Goal: Use online tool/utility: Use online tool/utility

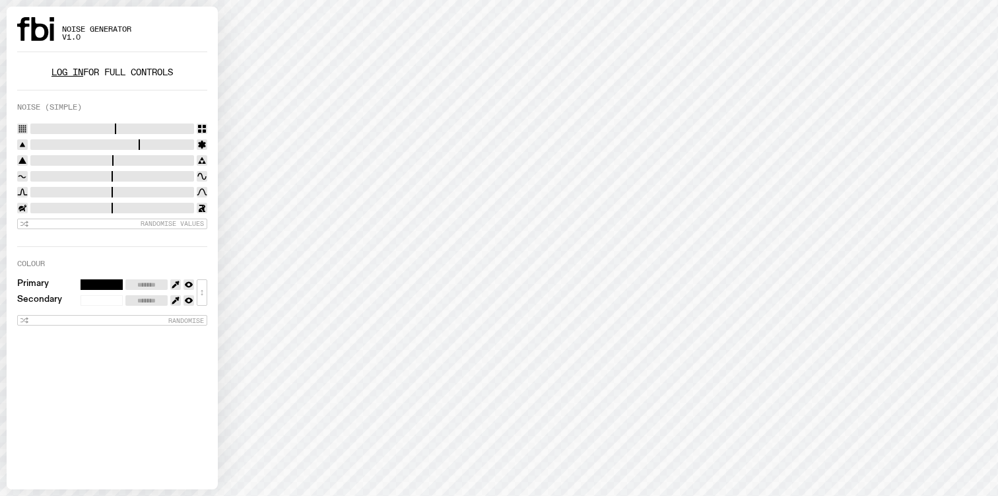
click at [68, 71] on link "Log in" at bounding box center [68, 72] width 32 height 13
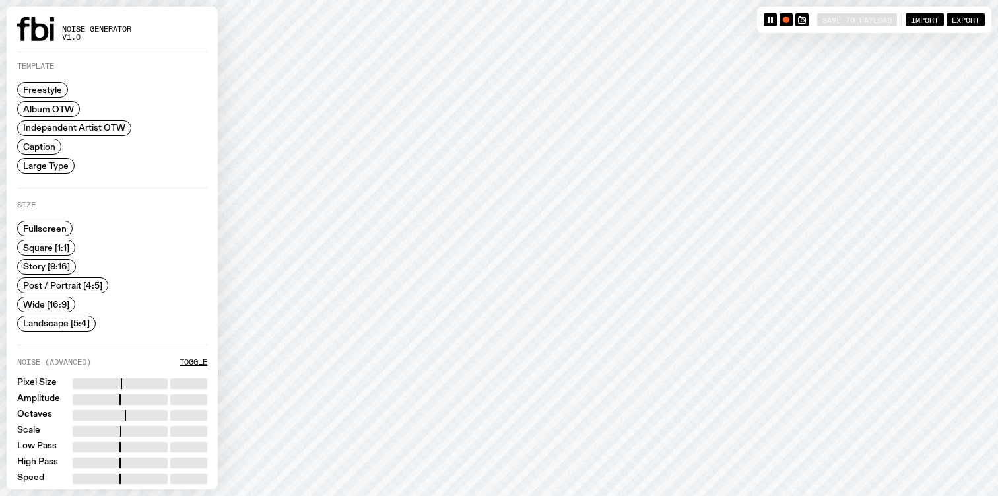
click at [46, 146] on span "Caption" at bounding box center [39, 147] width 32 height 10
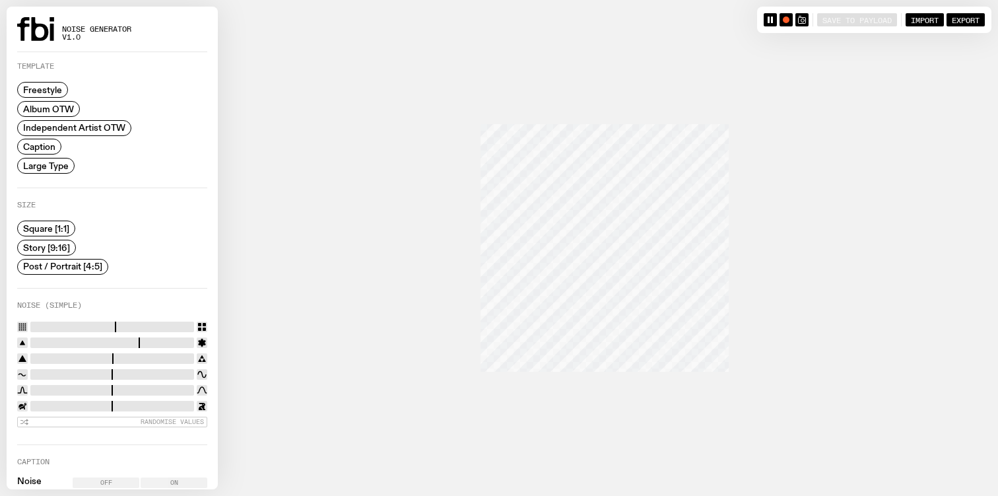
click at [60, 242] on span "Story [9:16]" at bounding box center [46, 247] width 47 height 10
click at [67, 268] on span "Post / Portrait [4:5]" at bounding box center [62, 266] width 79 height 10
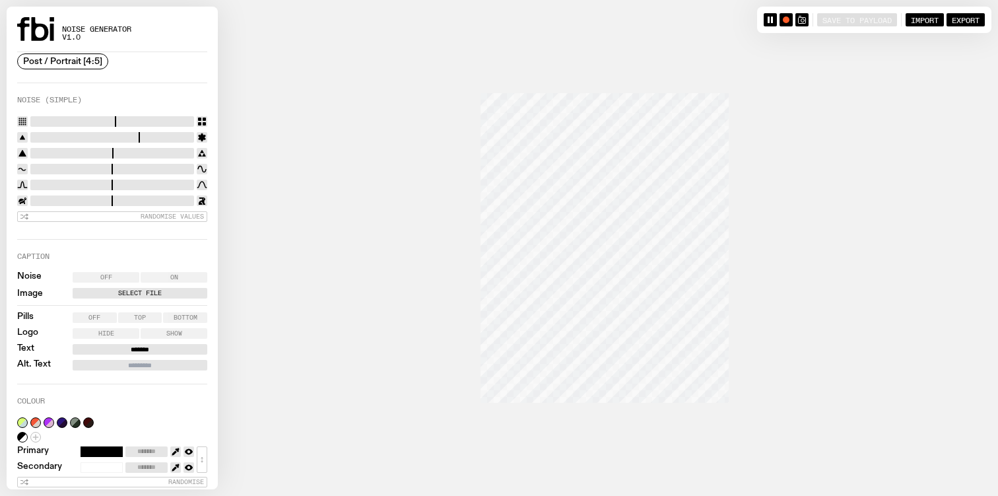
scroll to position [207, 0]
click at [149, 347] on input "*******" at bounding box center [140, 348] width 135 height 11
click at [188, 238] on div "Caption Noise Off On Image Select File Pills Off Top Bottom Logo Hide Show Text…" at bounding box center [112, 310] width 190 height 145
